Goal: Information Seeking & Learning: Learn about a topic

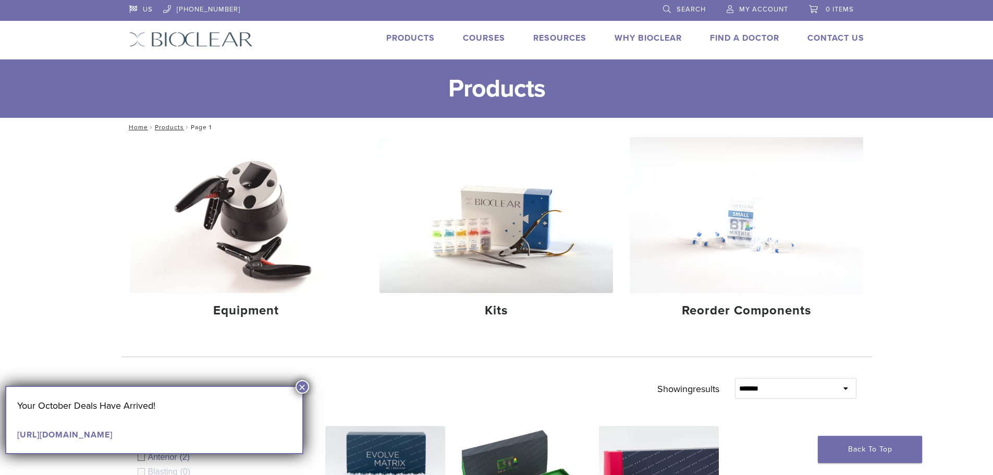
click at [302, 384] on button "×" at bounding box center [302, 387] width 14 height 14
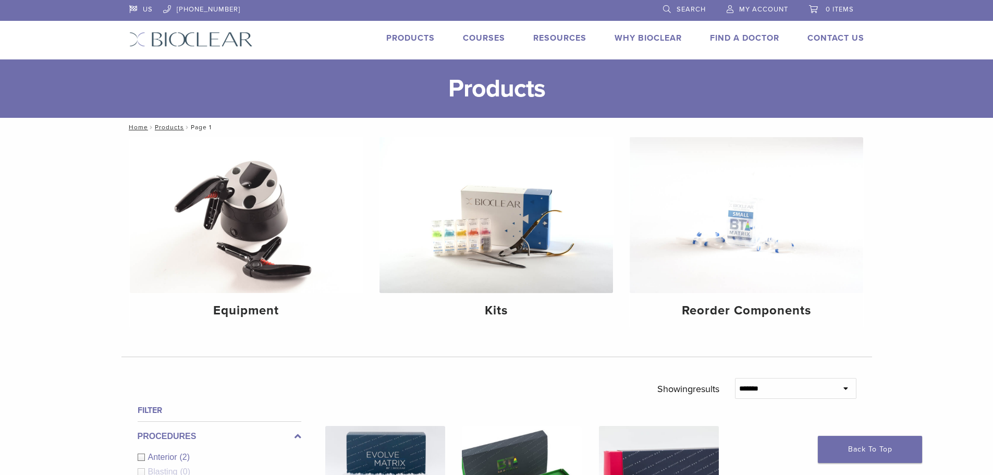
click at [496, 45] on div "Courses" at bounding box center [477, 39] width 55 height 15
click at [490, 36] on link "Courses" at bounding box center [484, 38] width 42 height 10
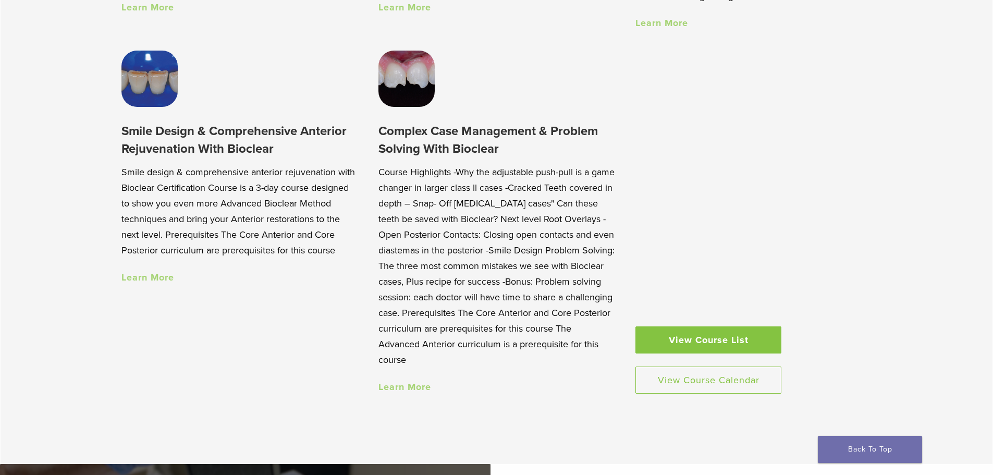
scroll to position [1094, 0]
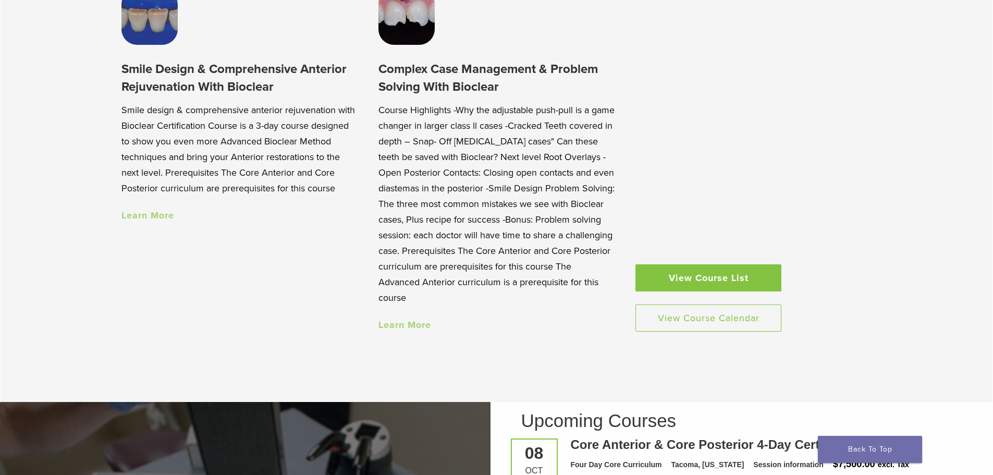
click at [711, 288] on link "View Course List" at bounding box center [708, 277] width 146 height 27
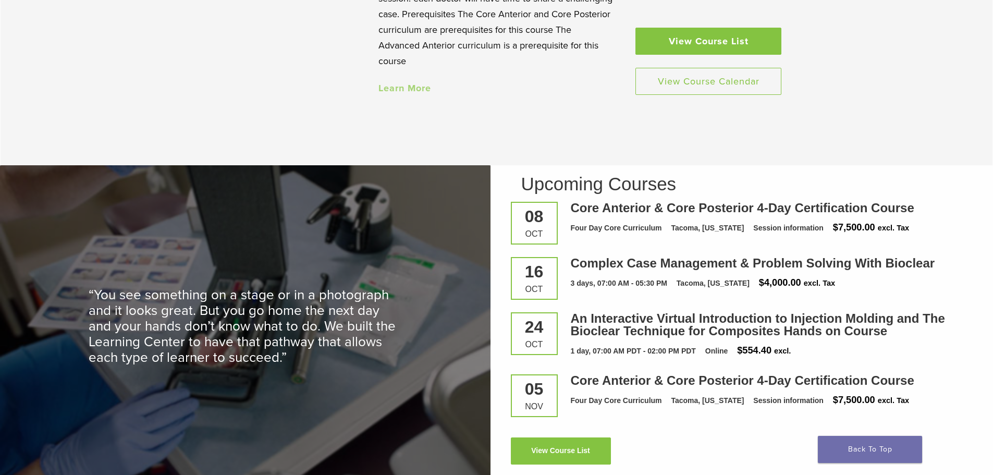
scroll to position [1355, 0]
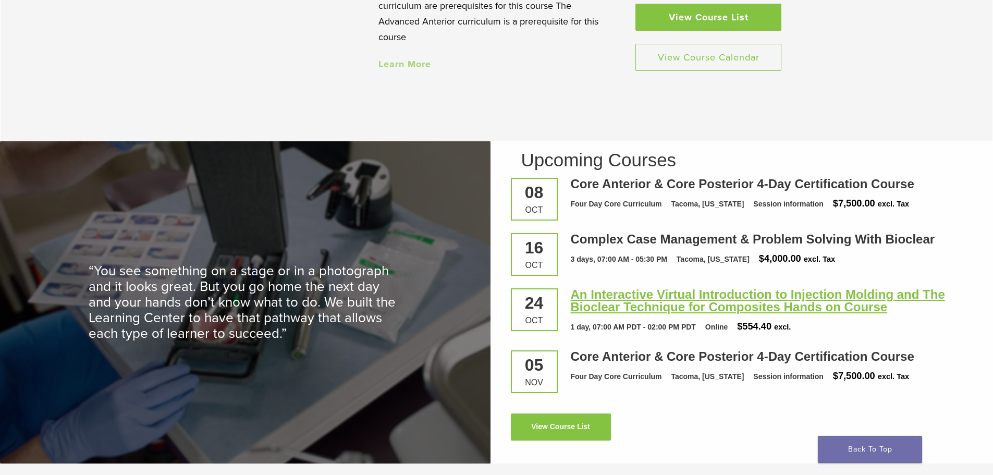
click at [585, 299] on link "An Interactive Virtual Introduction to Injection Molding and The Bioclear Techn…" at bounding box center [758, 300] width 374 height 27
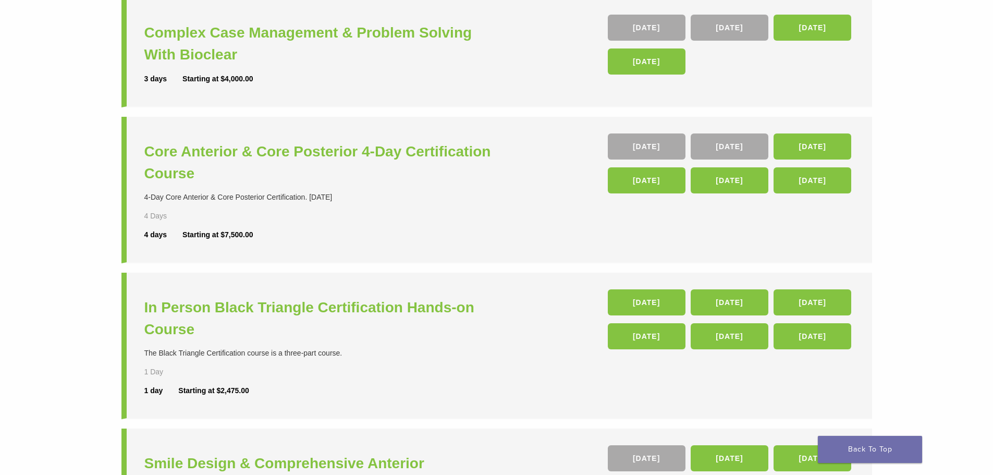
scroll to position [156, 0]
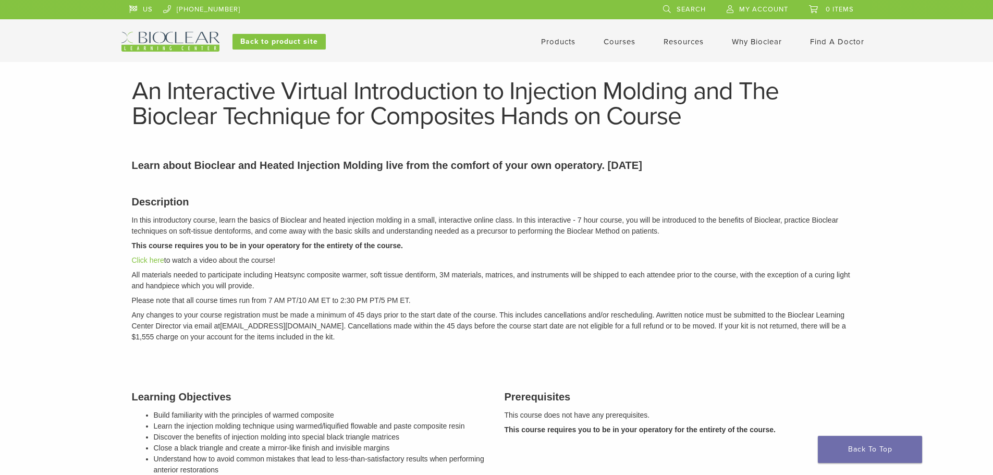
click at [603, 38] on link "Courses" at bounding box center [619, 41] width 32 height 9
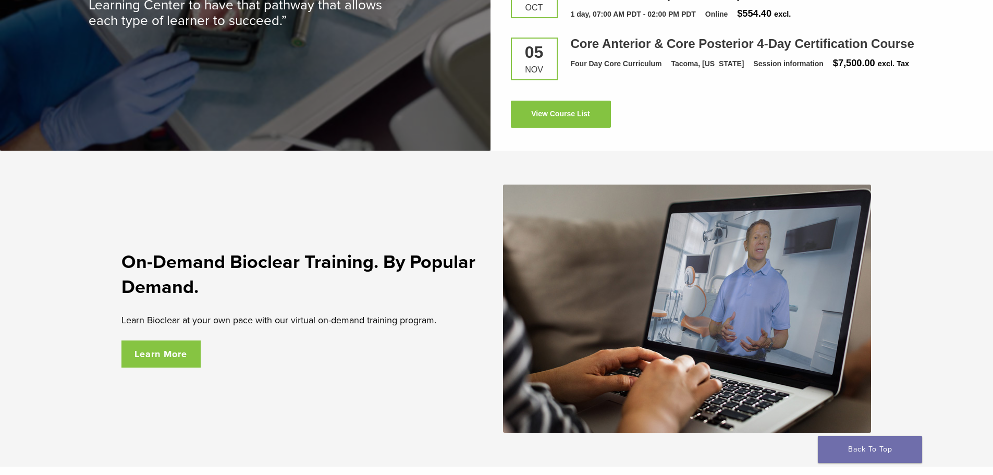
scroll to position [1720, 0]
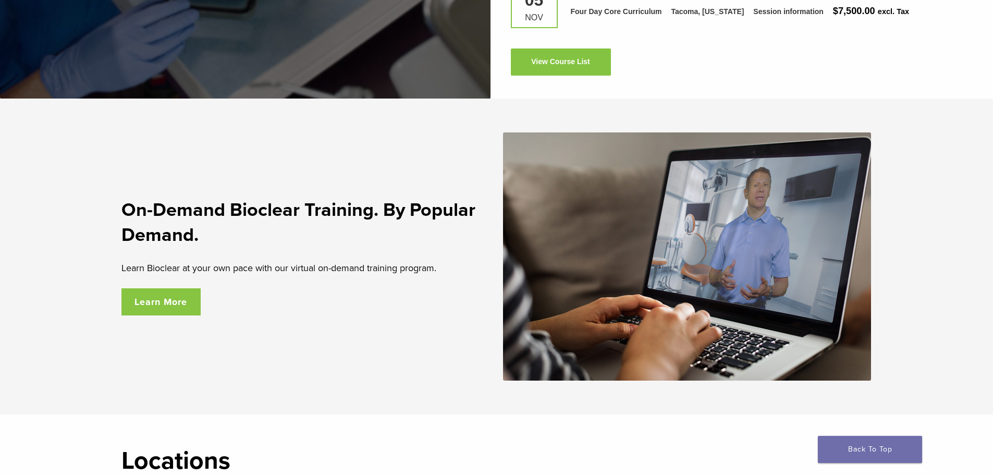
click at [179, 301] on link "Learn More" at bounding box center [161, 301] width 80 height 27
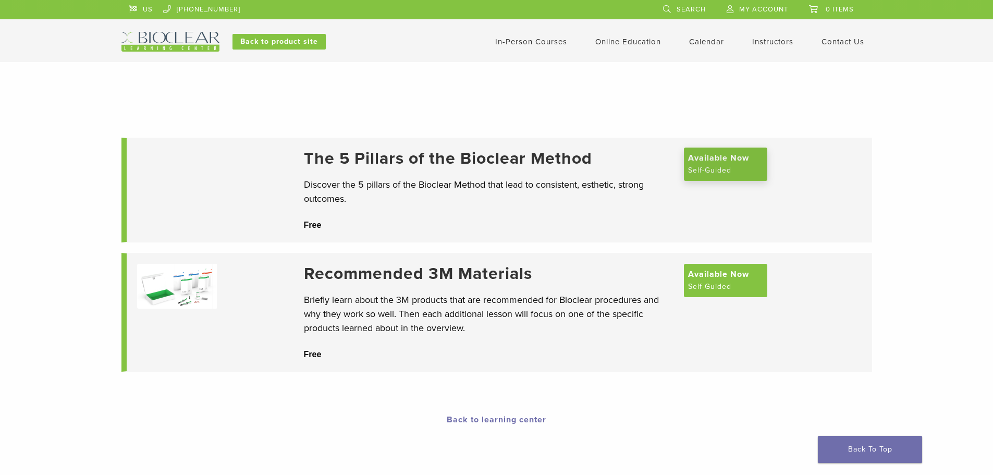
click at [715, 164] on span "Available Now" at bounding box center [718, 158] width 61 height 13
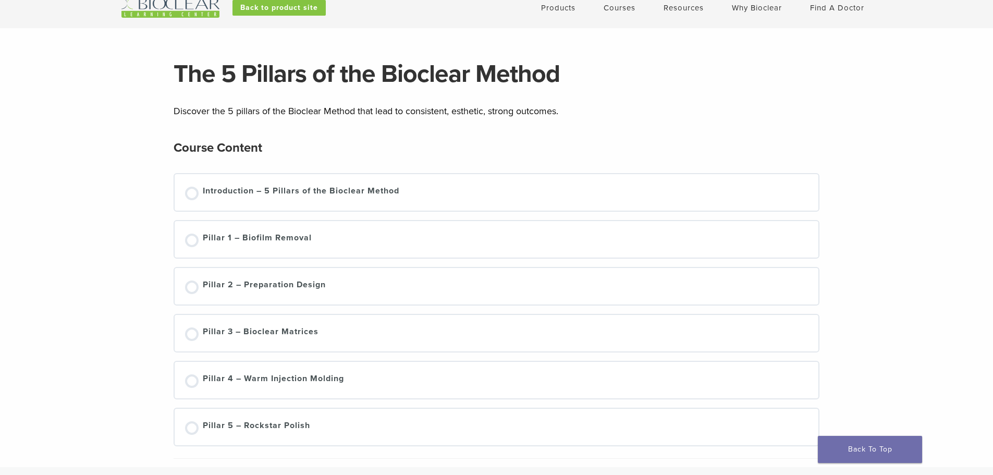
scroll to position [52, 0]
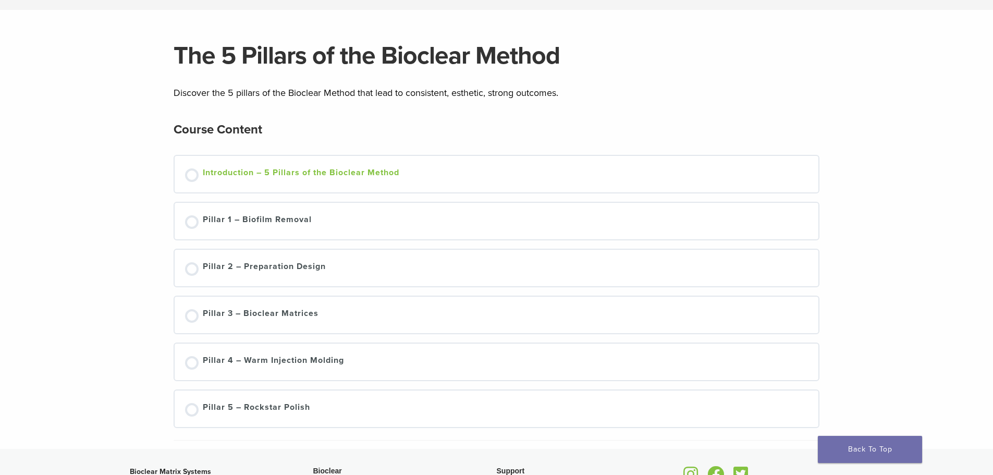
click at [333, 177] on div "Introduction – 5 Pillars of the Bioclear Method" at bounding box center [301, 174] width 196 height 16
